Goal: Find specific page/section: Find specific page/section

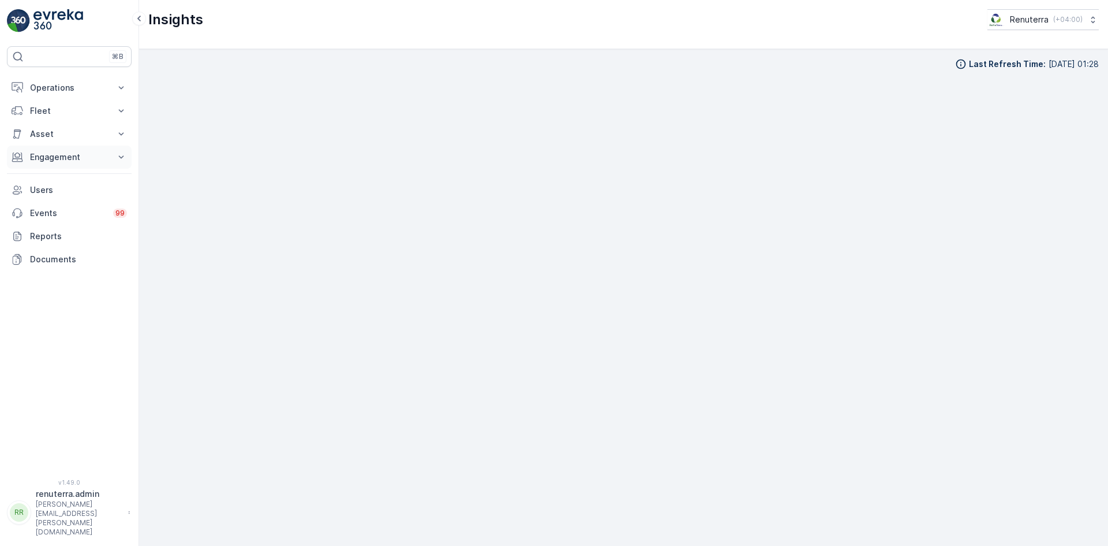
click at [69, 158] on p "Engagement" at bounding box center [69, 157] width 79 height 12
click at [51, 188] on p "Entities" at bounding box center [43, 193] width 29 height 12
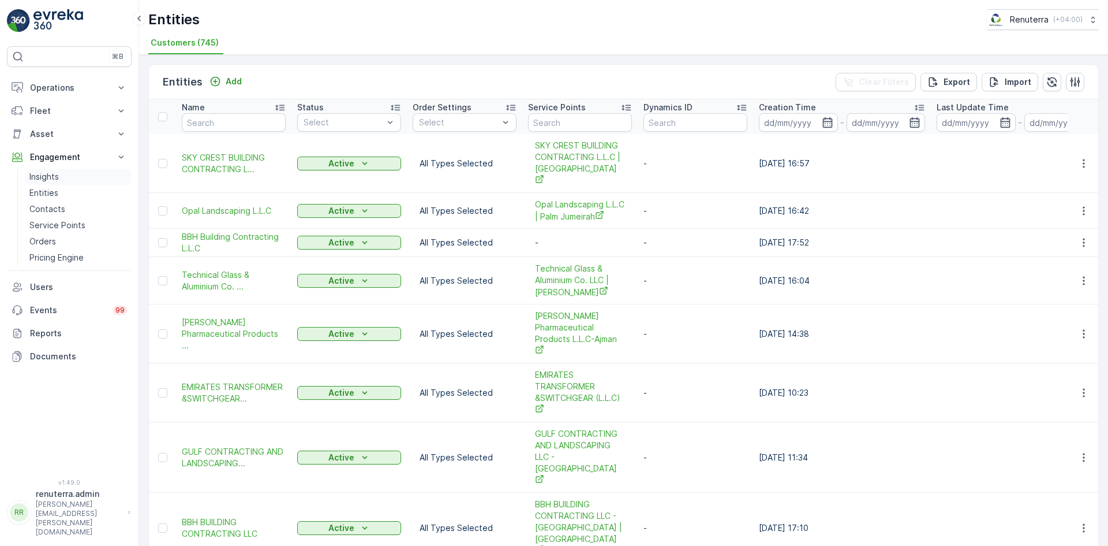
click at [51, 178] on p "Insights" at bounding box center [43, 177] width 29 height 12
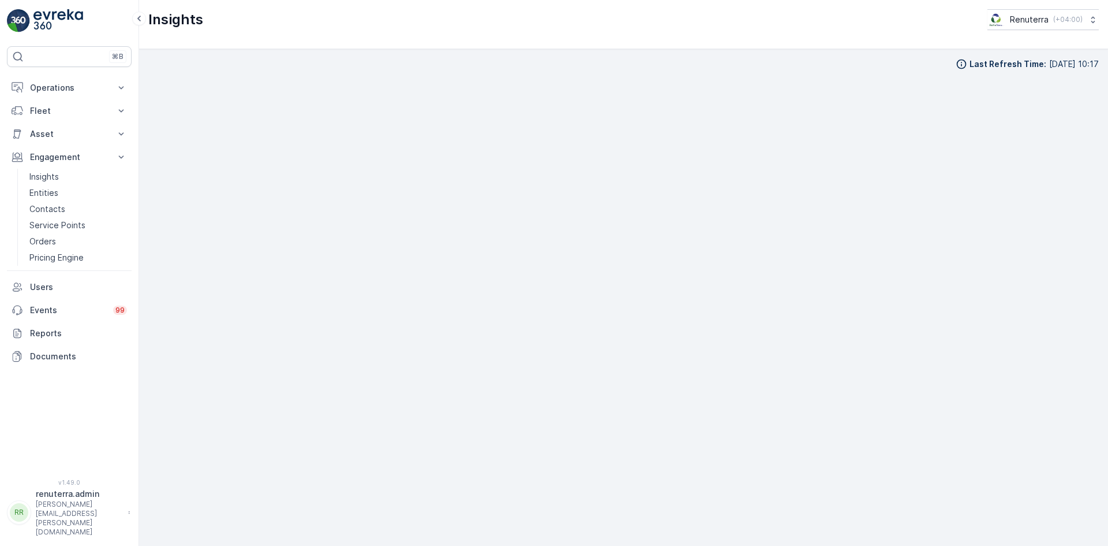
click at [830, 77] on div "Last Refresh Time : [DATE] 10:17" at bounding box center [623, 297] width 951 height 478
